Goal: Navigation & Orientation: Understand site structure

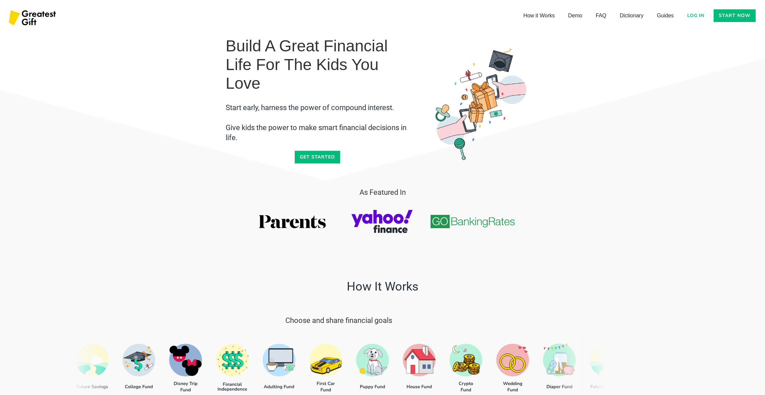
click at [700, 14] on link "Log in" at bounding box center [695, 15] width 25 height 13
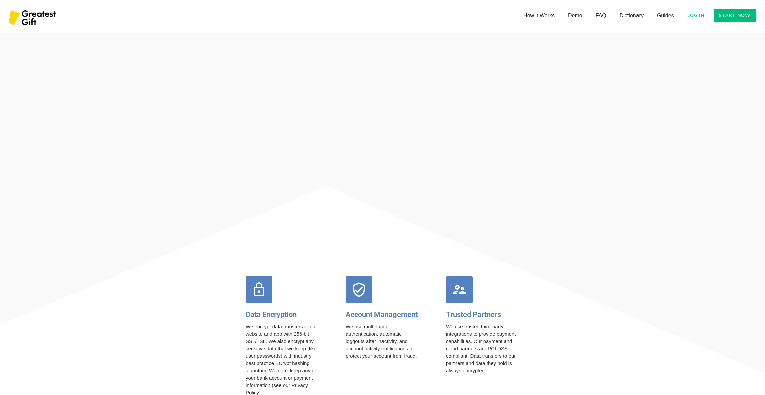
scroll to position [2465, 0]
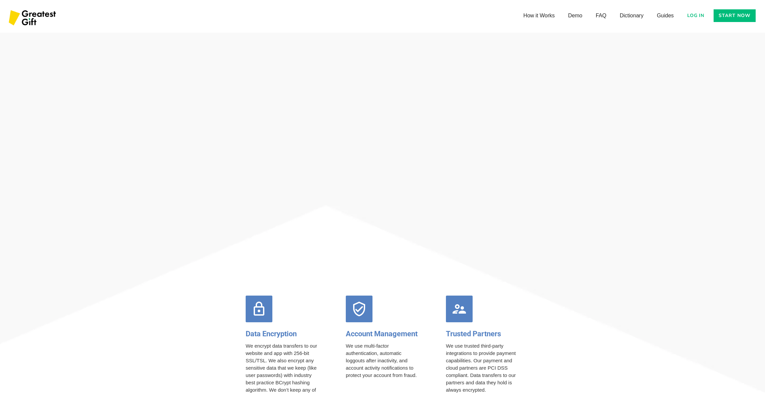
scroll to position [2452, 0]
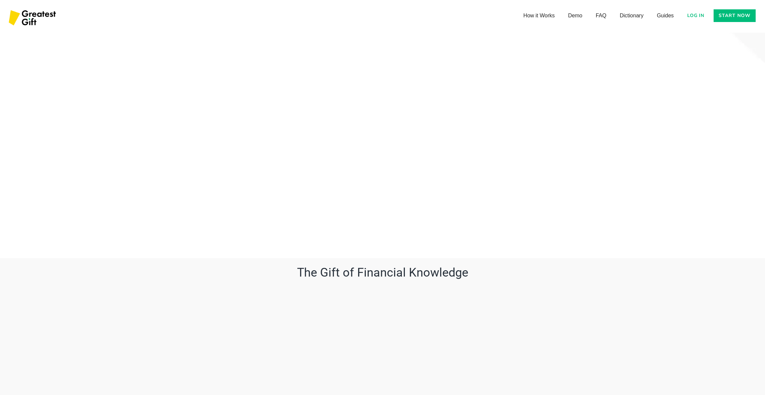
scroll to position [2189, 0]
click at [670, 17] on link "Guides" at bounding box center [665, 14] width 30 height 13
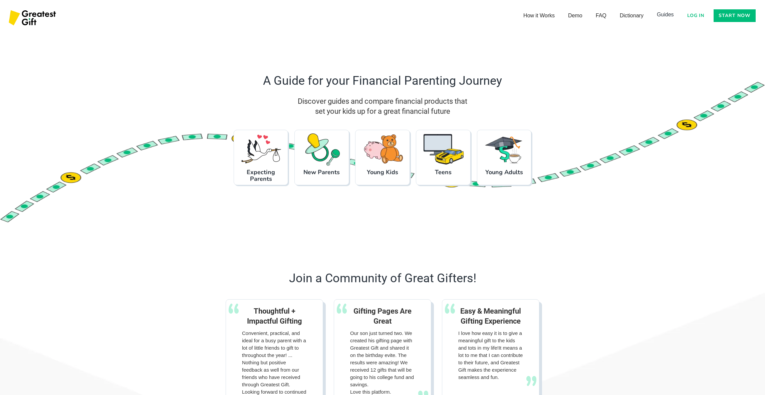
scroll to position [623, 0]
